Goal: Task Accomplishment & Management: Manage account settings

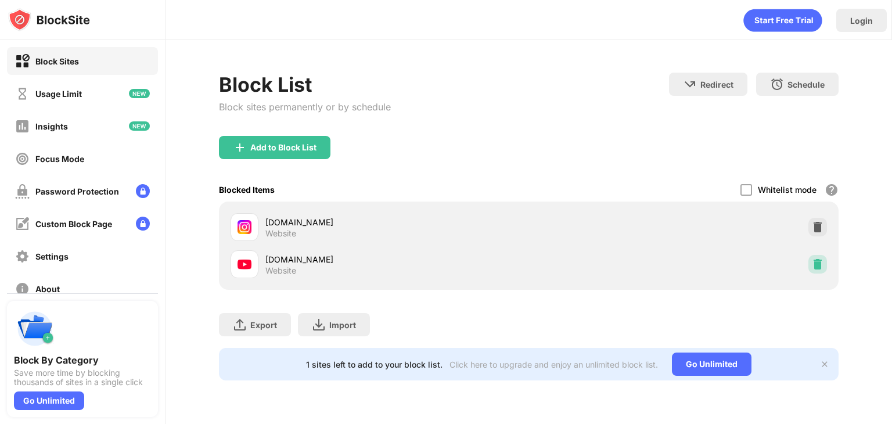
click at [814, 265] on img at bounding box center [818, 264] width 12 height 12
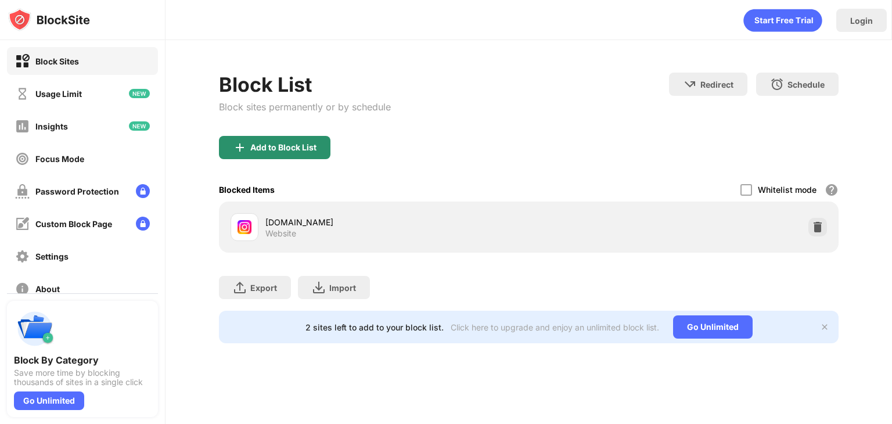
click at [311, 148] on div "Add to Block List" at bounding box center [283, 147] width 66 height 9
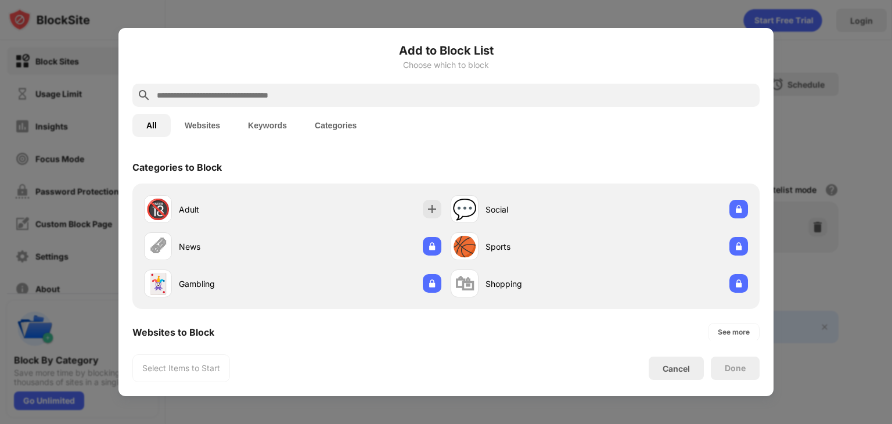
click at [265, 99] on input "text" at bounding box center [455, 95] width 599 height 14
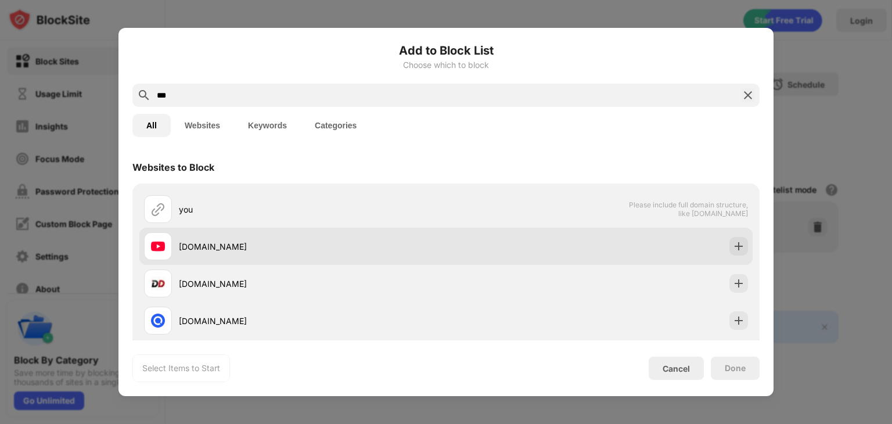
type input "***"
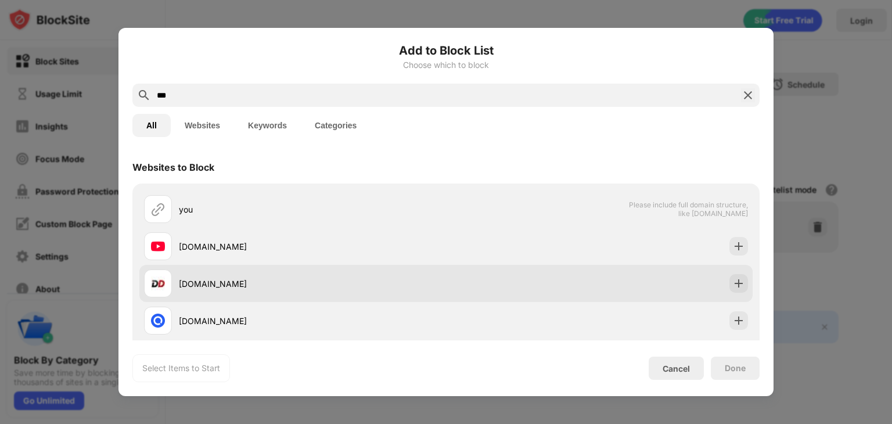
drag, startPoint x: 270, startPoint y: 255, endPoint x: 332, endPoint y: 268, distance: 63.4
click at [271, 255] on div "[DOMAIN_NAME]" at bounding box center [295, 246] width 302 height 28
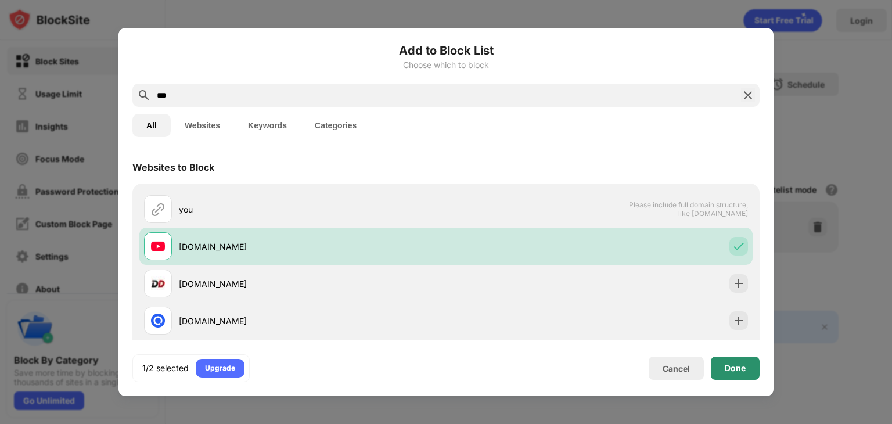
click at [740, 372] on div "Done" at bounding box center [734, 367] width 21 height 9
